Goal: Find specific page/section: Find specific page/section

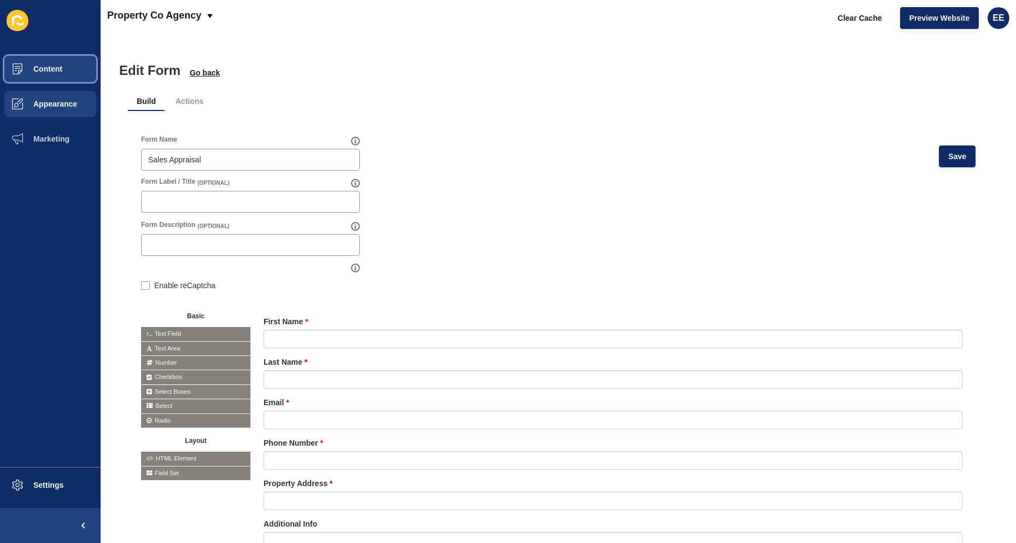
drag, startPoint x: 31, startPoint y: 77, endPoint x: 43, endPoint y: 86, distance: 15.1
click at [30, 78] on span at bounding box center [17, 68] width 35 height 35
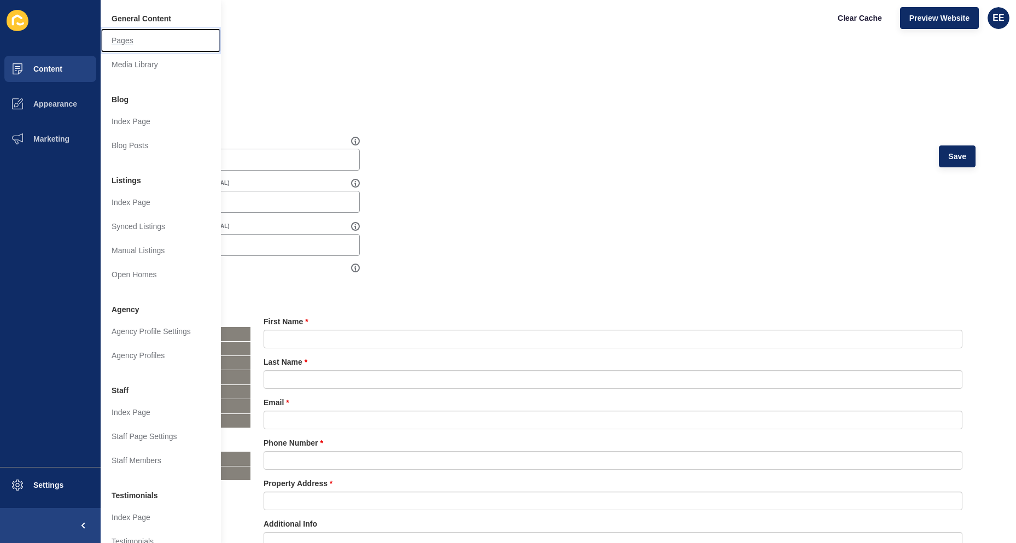
drag, startPoint x: 127, startPoint y: 42, endPoint x: 198, endPoint y: 65, distance: 75.0
click at [127, 42] on link "Pages" at bounding box center [161, 40] width 120 height 24
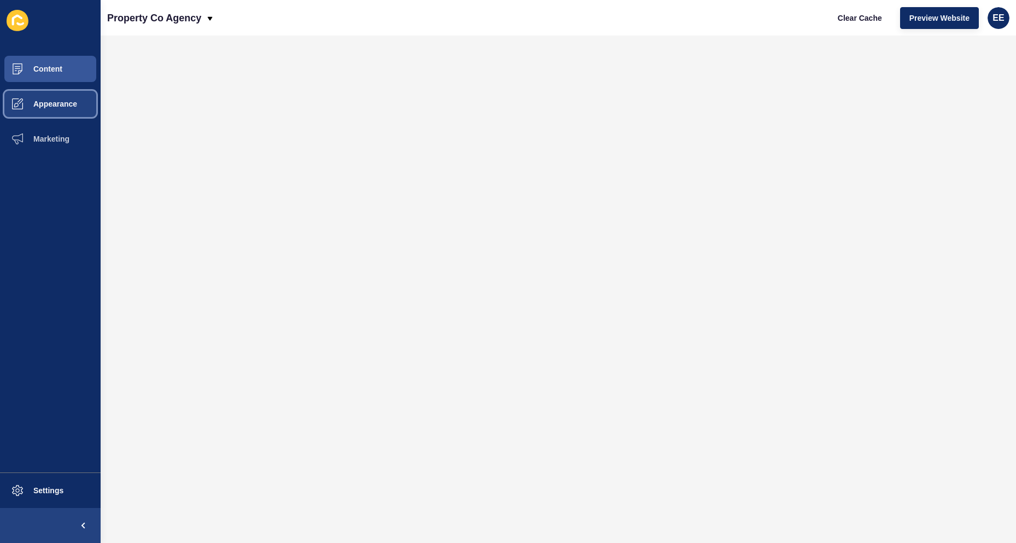
click at [46, 101] on span "Appearance" at bounding box center [37, 103] width 79 height 9
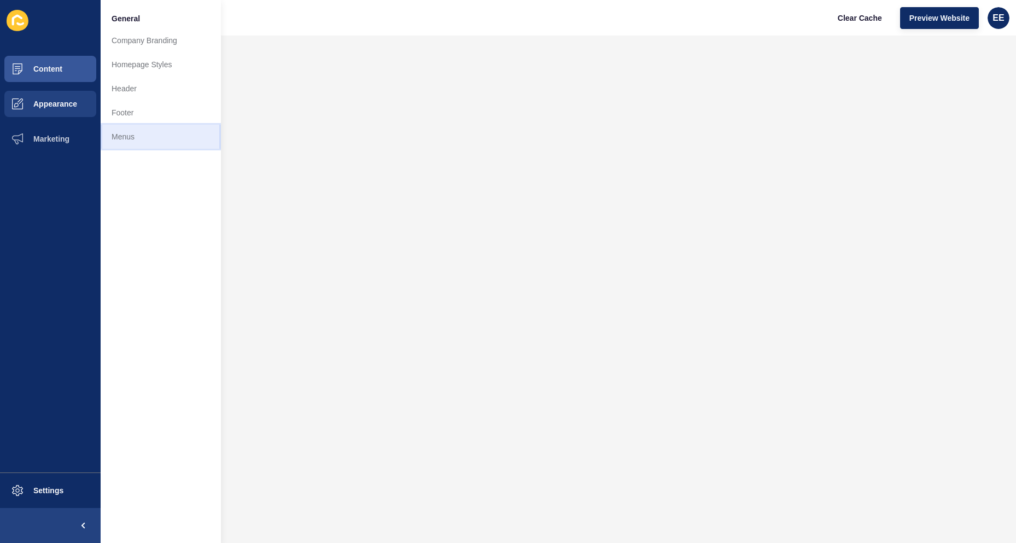
click at [131, 134] on link "Menus" at bounding box center [161, 137] width 120 height 24
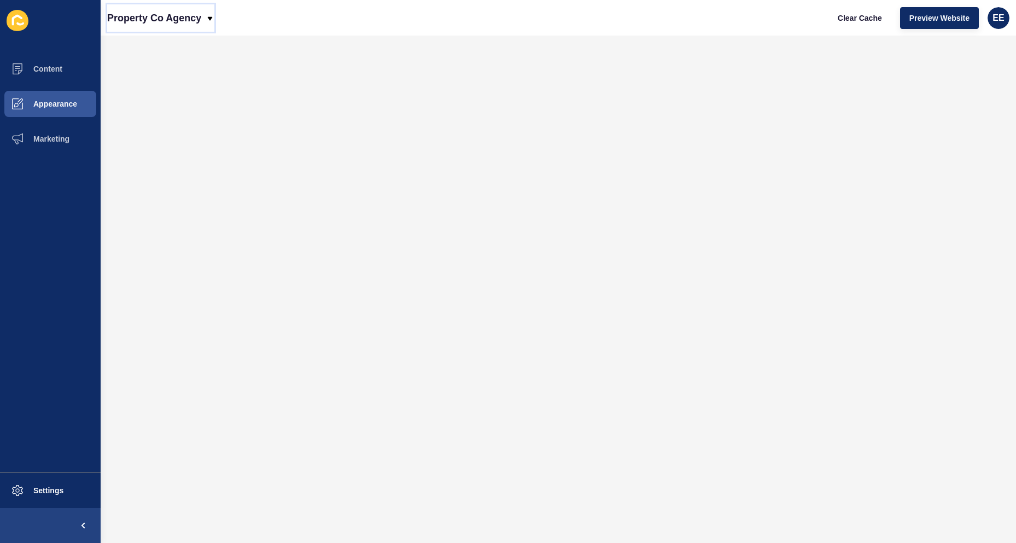
click at [196, 18] on p "Property Co Agency" at bounding box center [154, 17] width 94 height 27
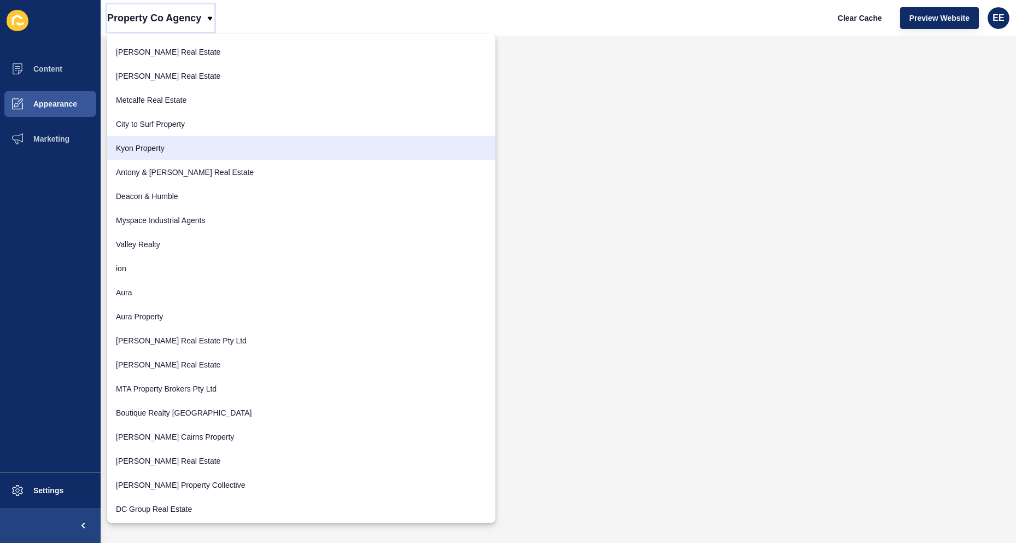
scroll to position [383, 0]
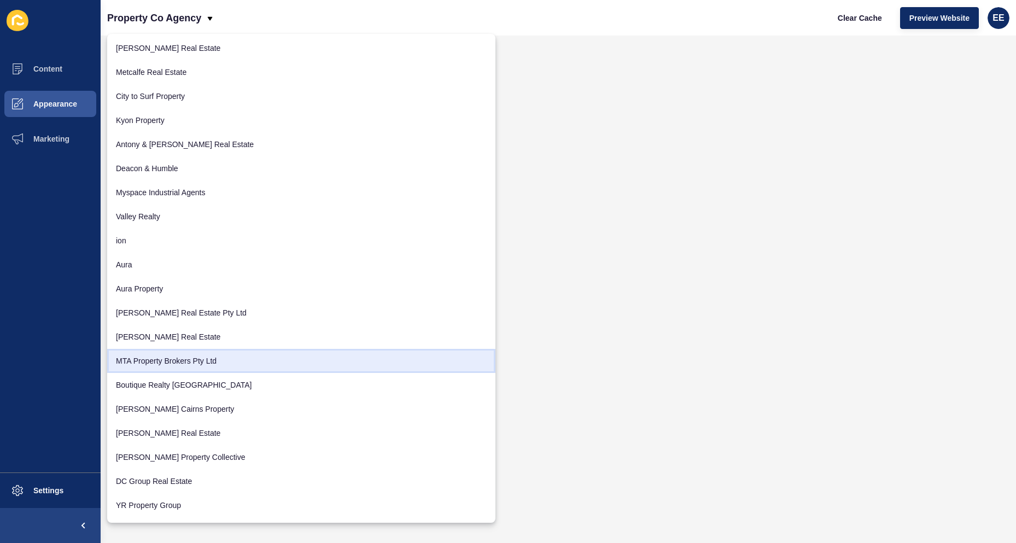
click at [161, 361] on link "MTA Property Brokers Pty Ltd" at bounding box center [301, 361] width 388 height 24
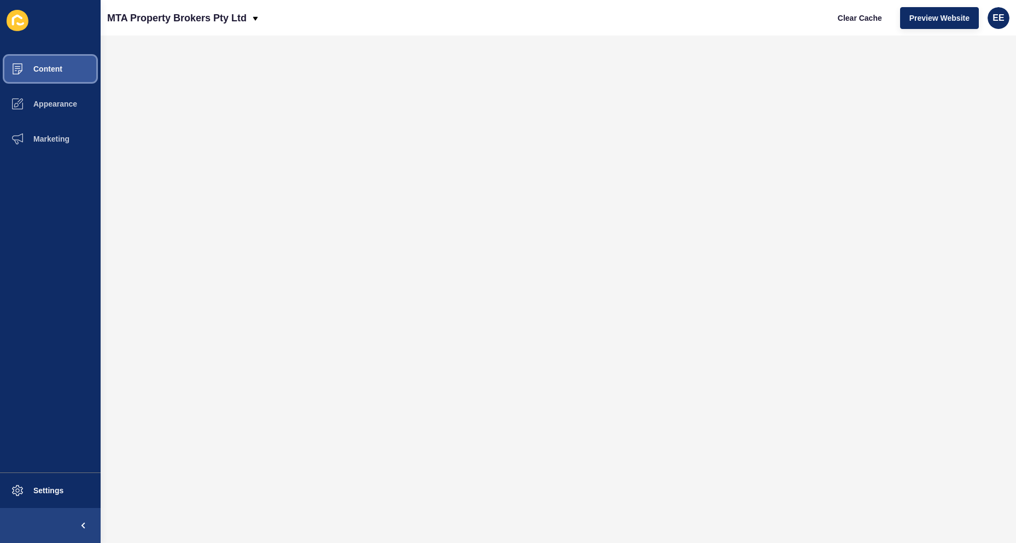
click at [51, 72] on span "Content" at bounding box center [30, 69] width 64 height 9
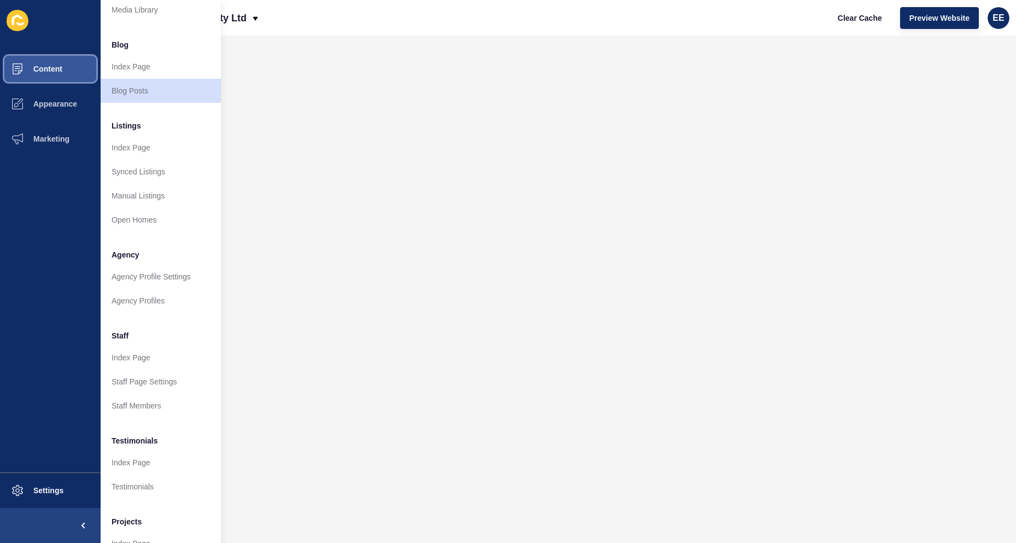
scroll to position [106, 0]
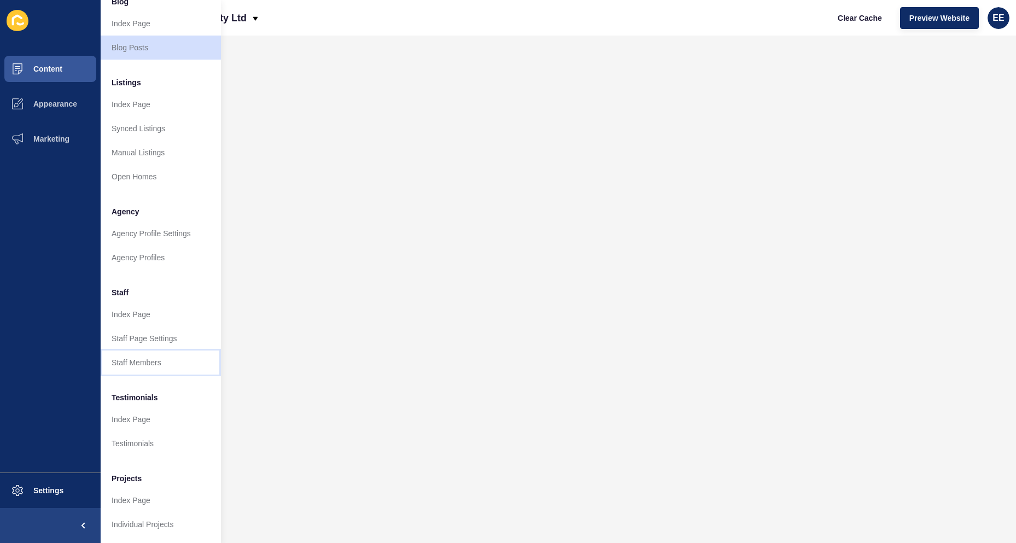
drag, startPoint x: 143, startPoint y: 354, endPoint x: 170, endPoint y: 338, distance: 31.3
click at [144, 354] on link "Staff Members" at bounding box center [161, 362] width 120 height 24
